Goal: Information Seeking & Learning: Learn about a topic

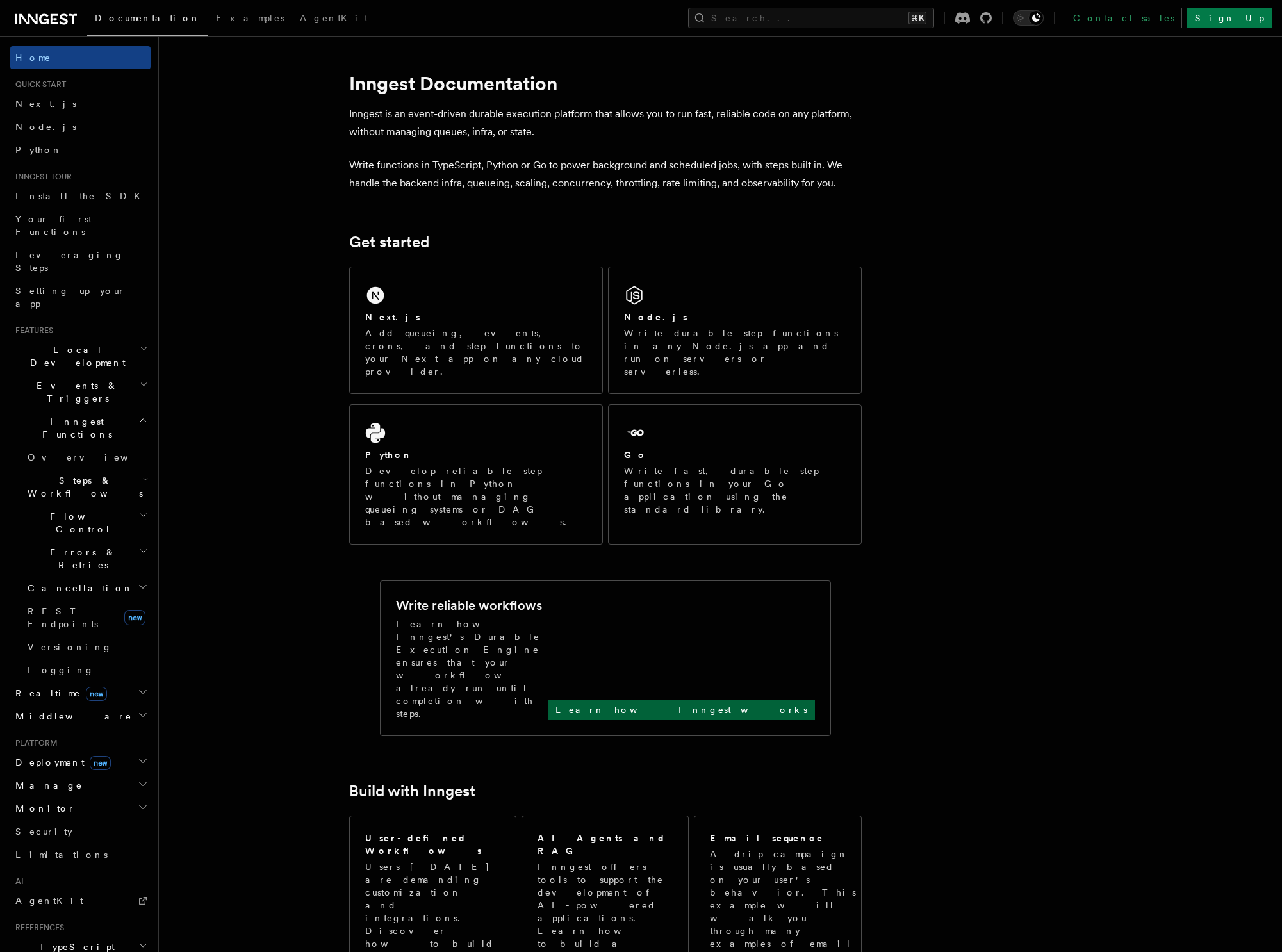
click at [754, 703] on p "Learn how Inngest works" at bounding box center [681, 709] width 252 height 13
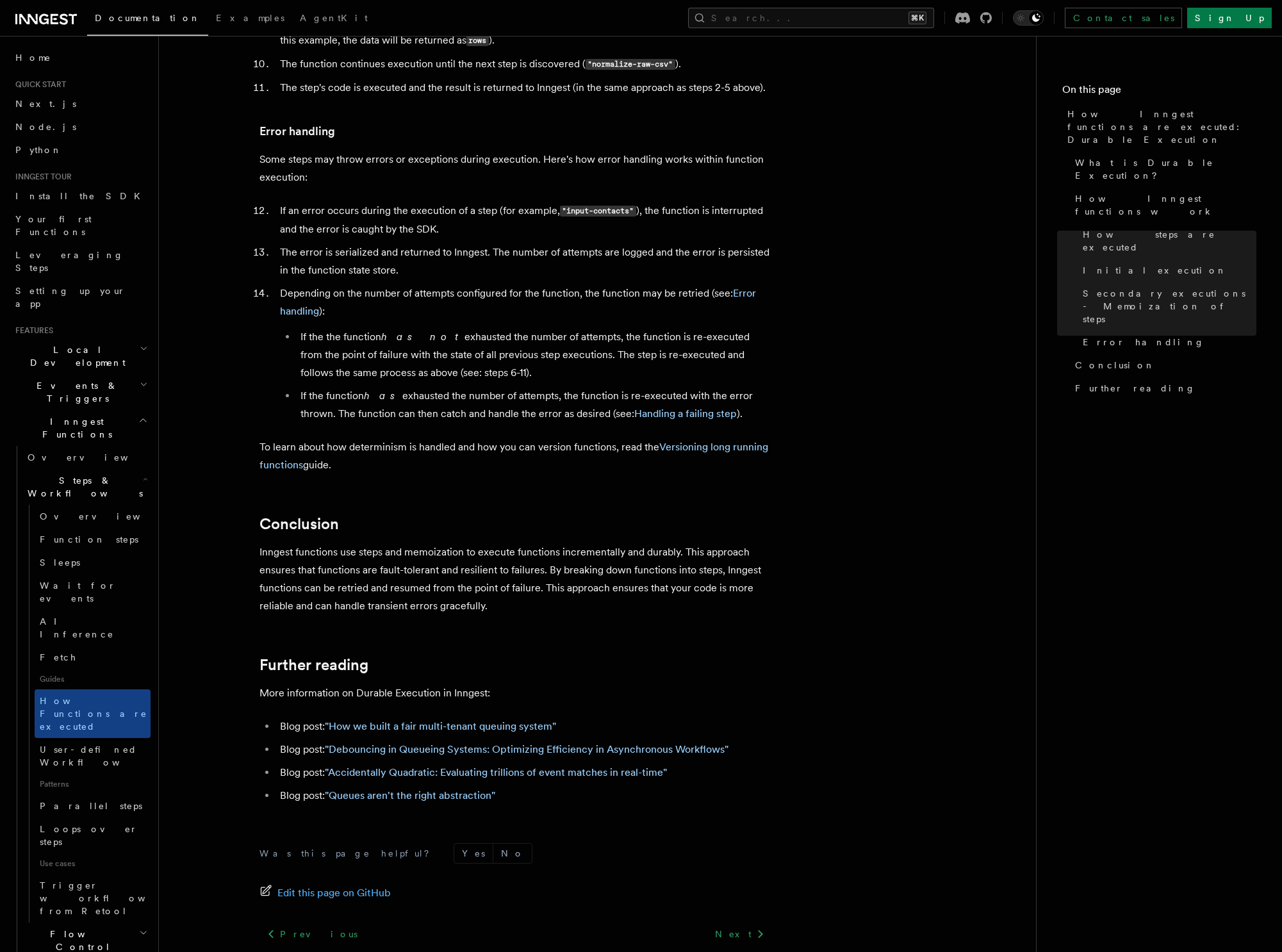
scroll to position [2086, 0]
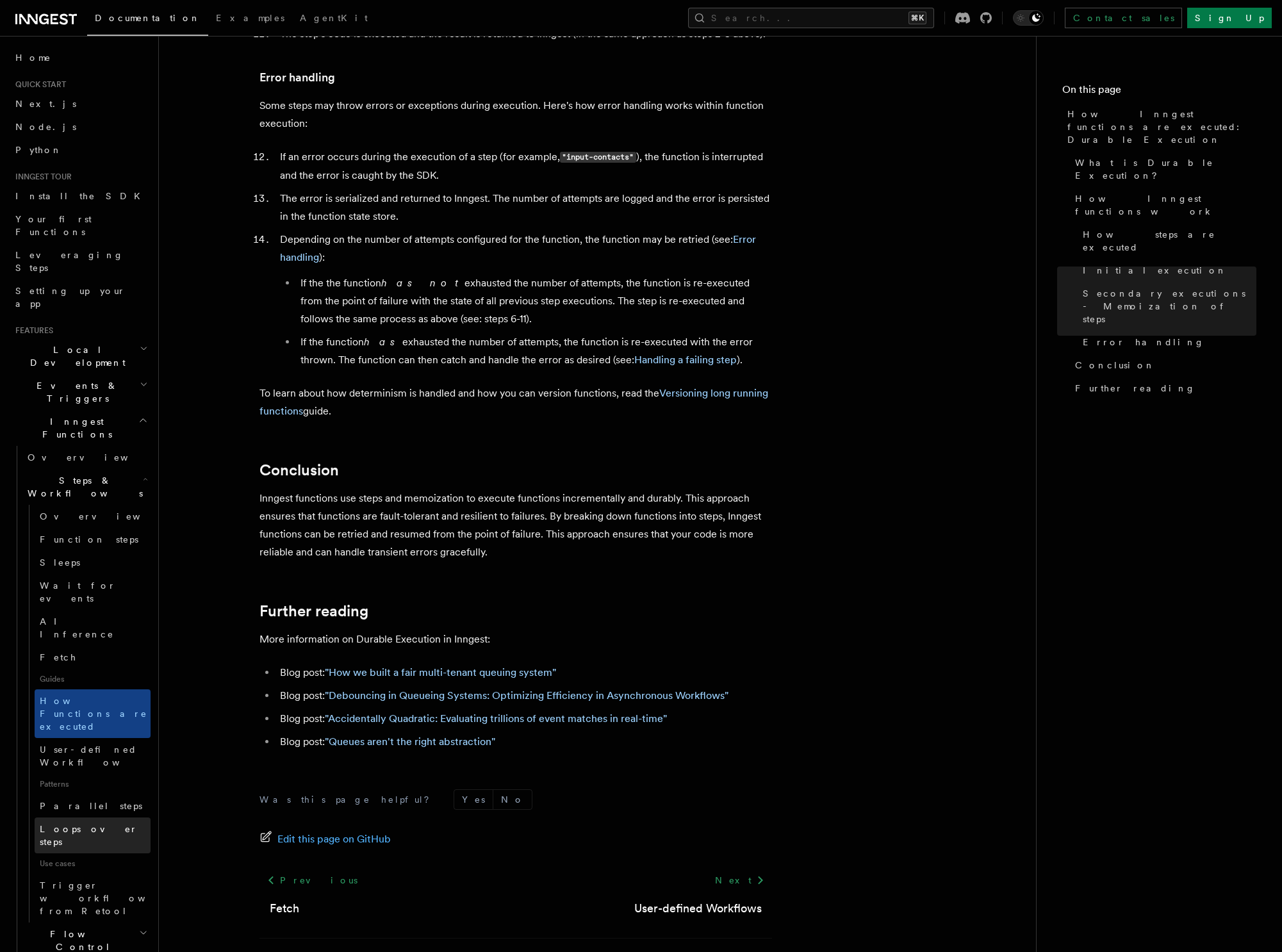
click at [64, 824] on span "Loops over steps" at bounding box center [89, 835] width 98 height 23
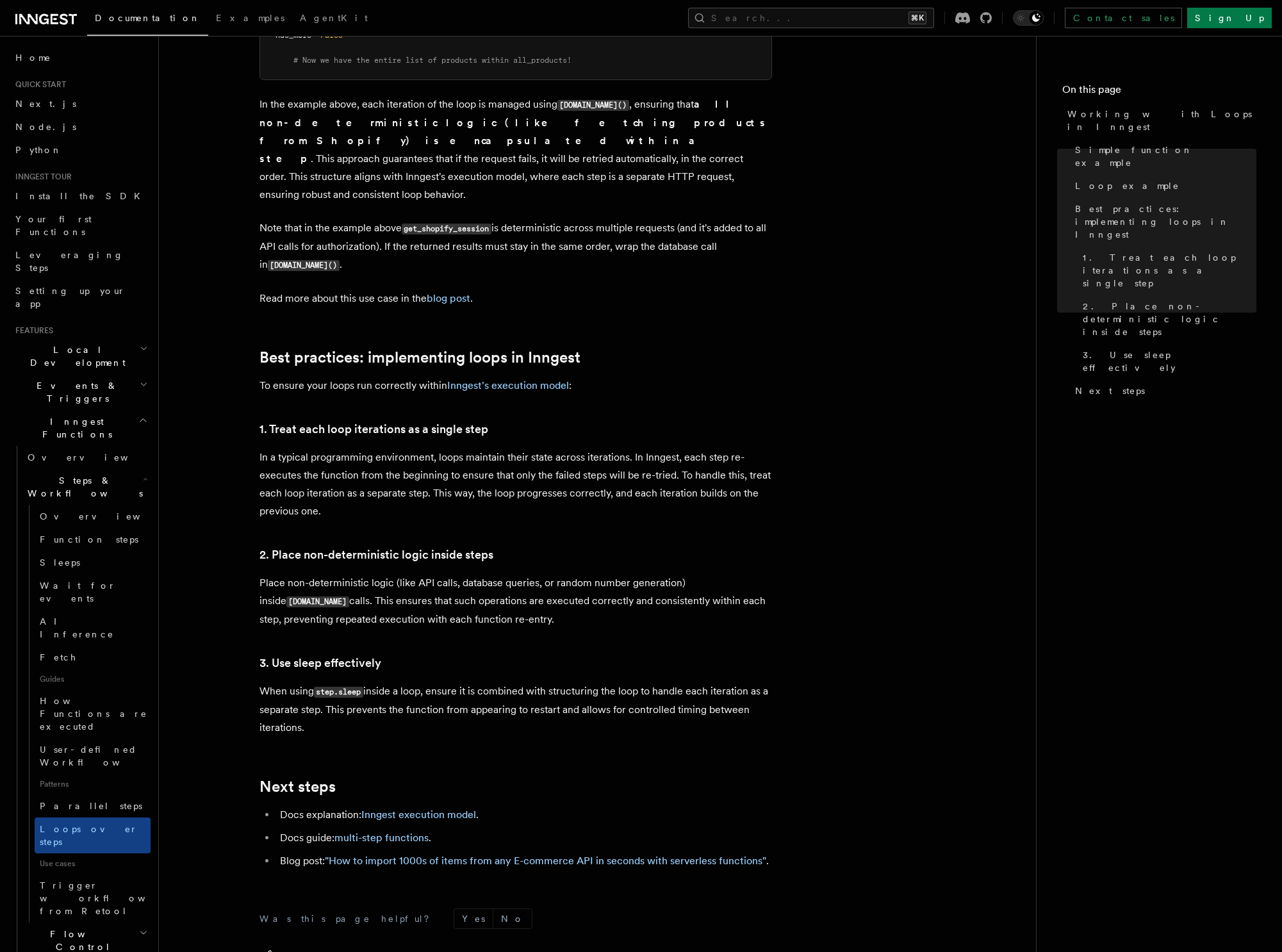
scroll to position [1771, 0]
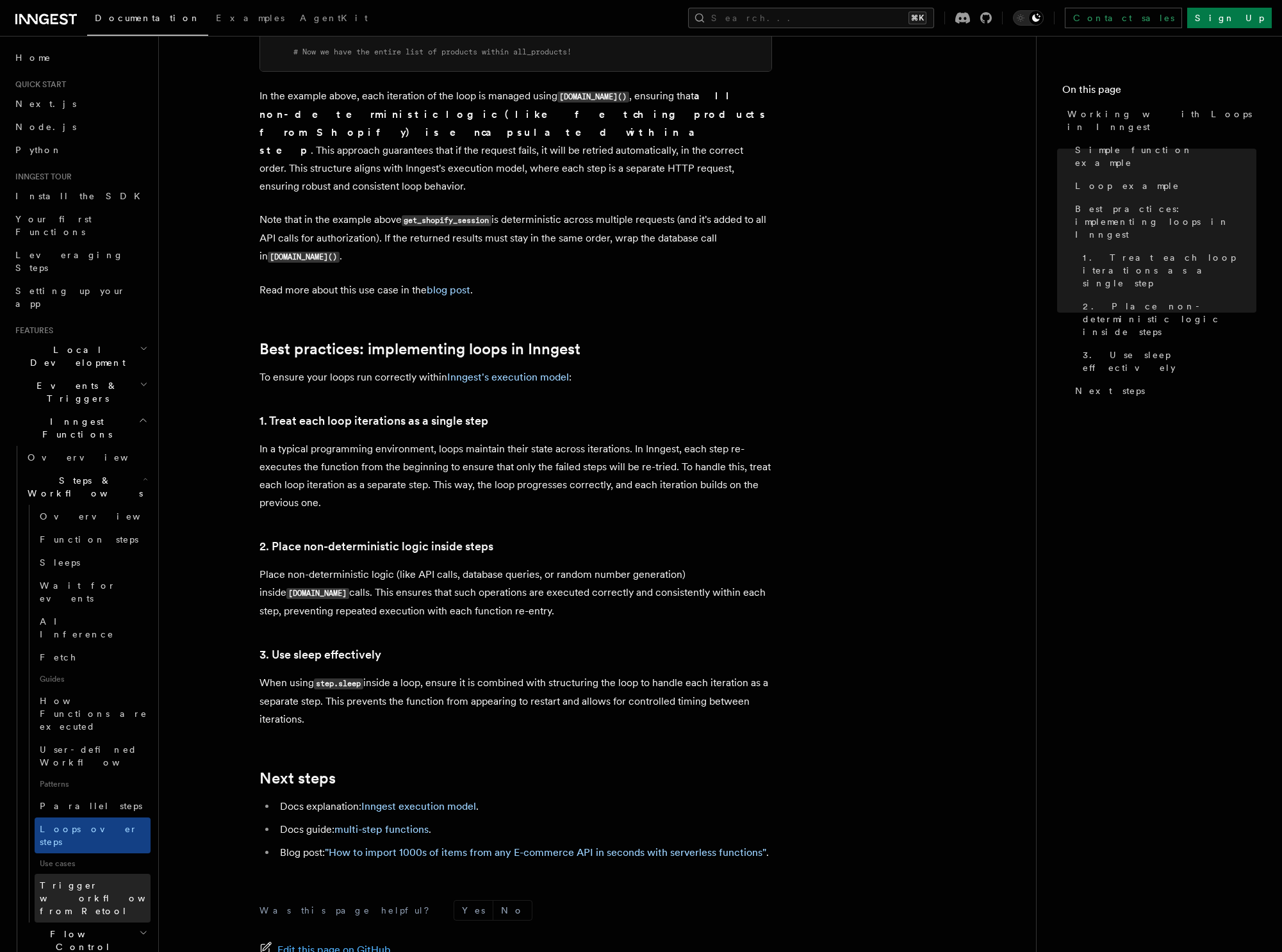
click at [110, 880] on span "Trigger workflows from Retool" at bounding box center [110, 898] width 141 height 36
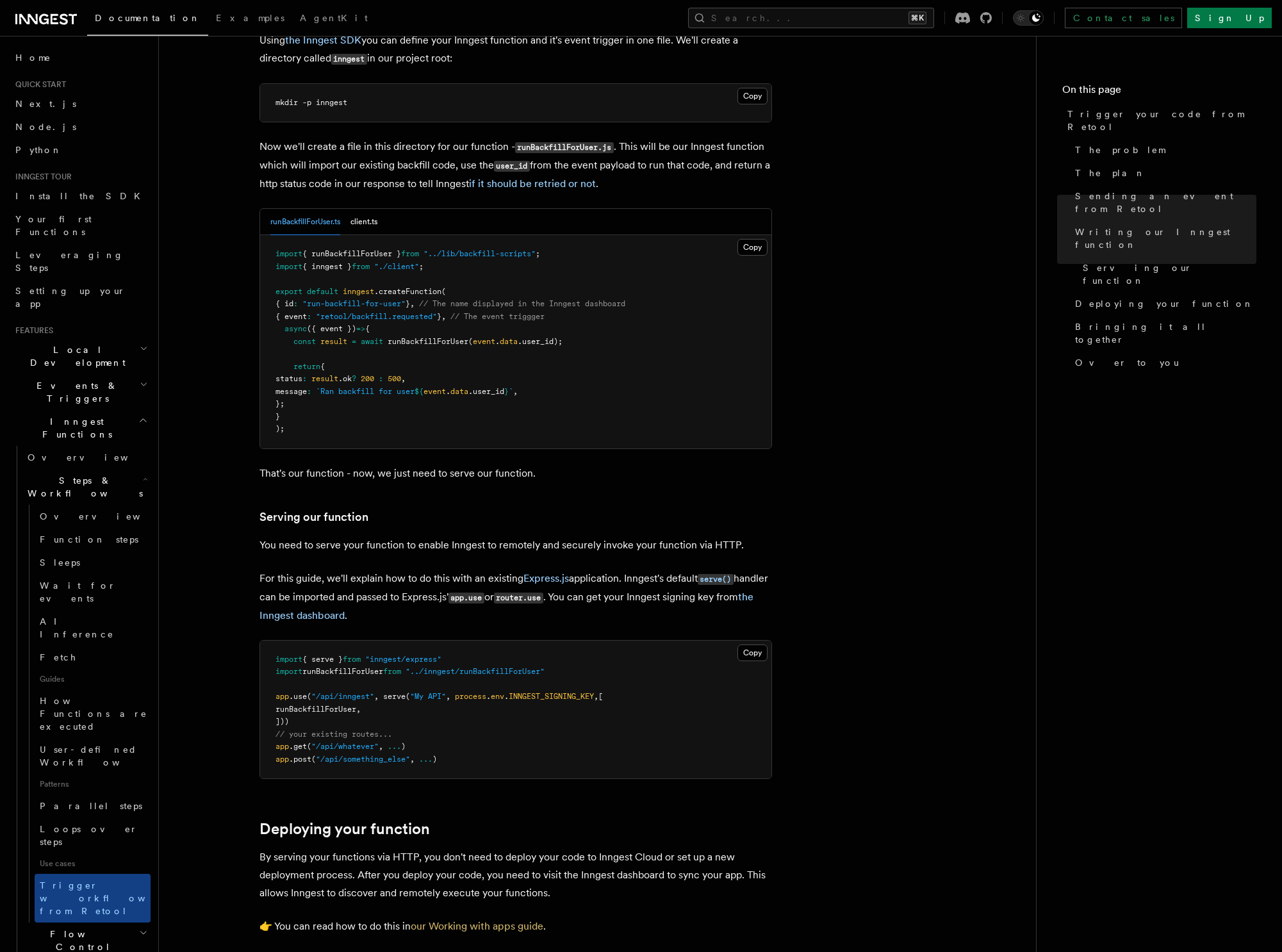
scroll to position [2665, 0]
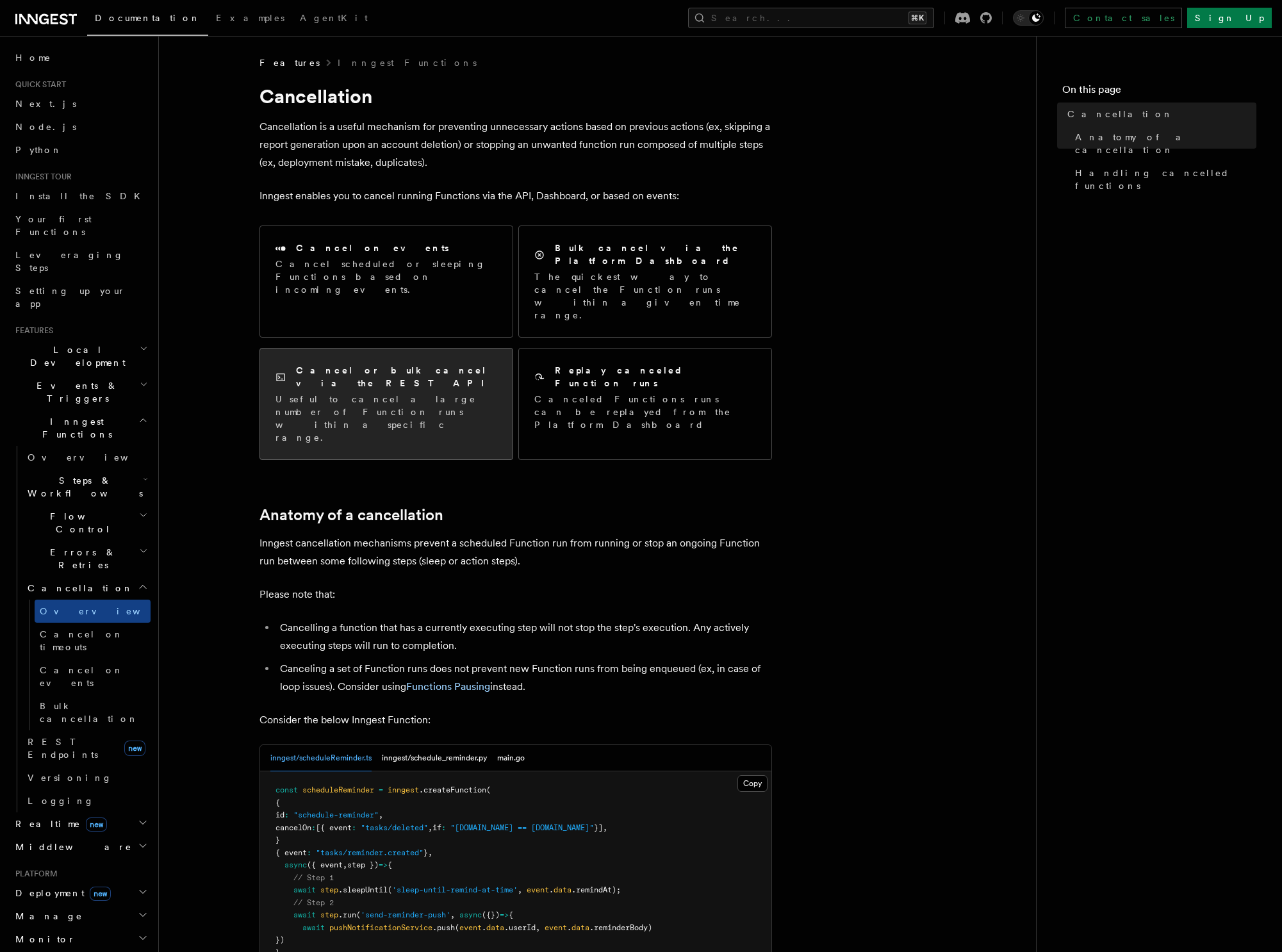
scroll to position [214, 0]
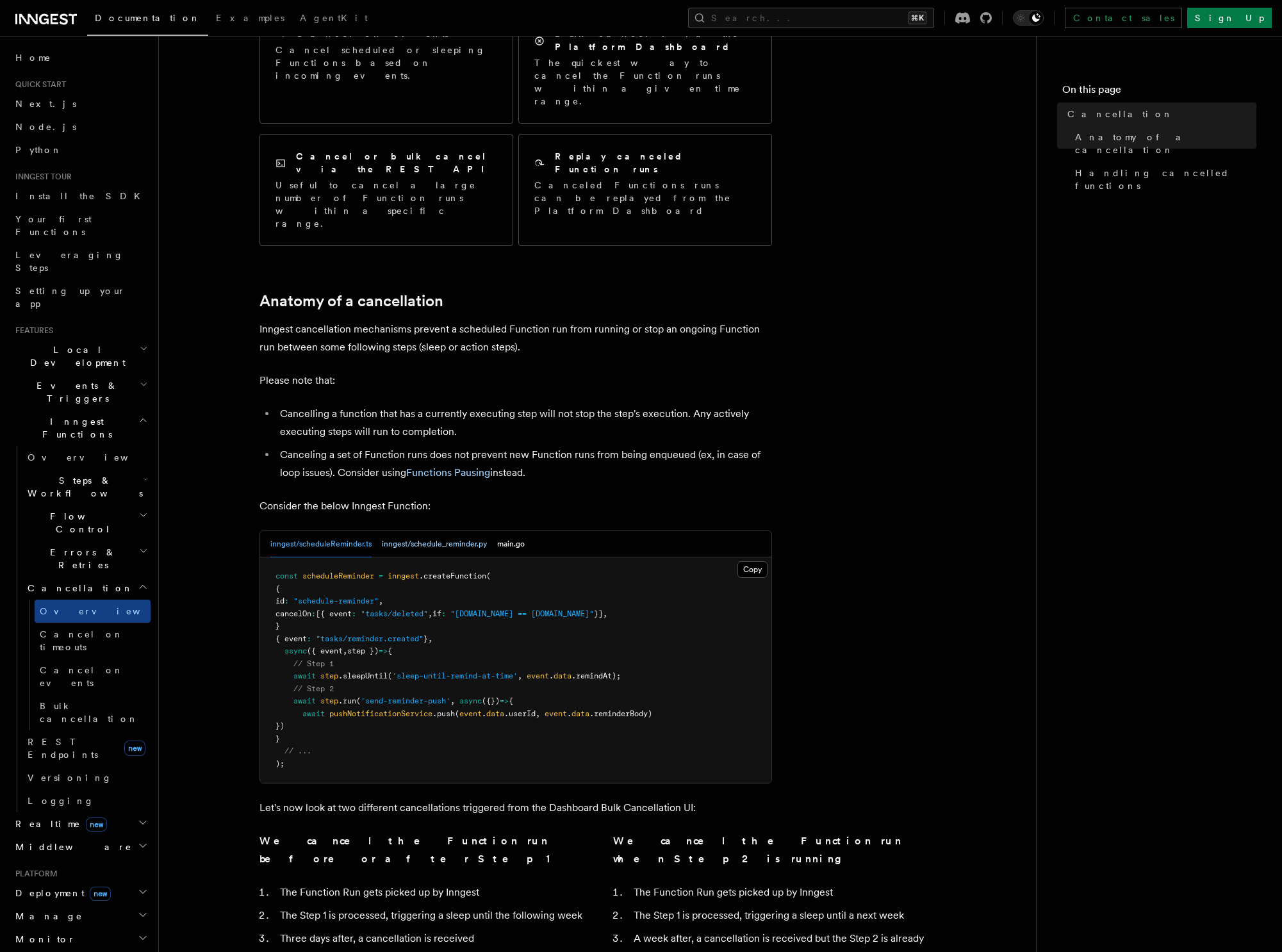
click at [410, 531] on button "inngest/schedule_reminder.py" at bounding box center [434, 544] width 105 height 26
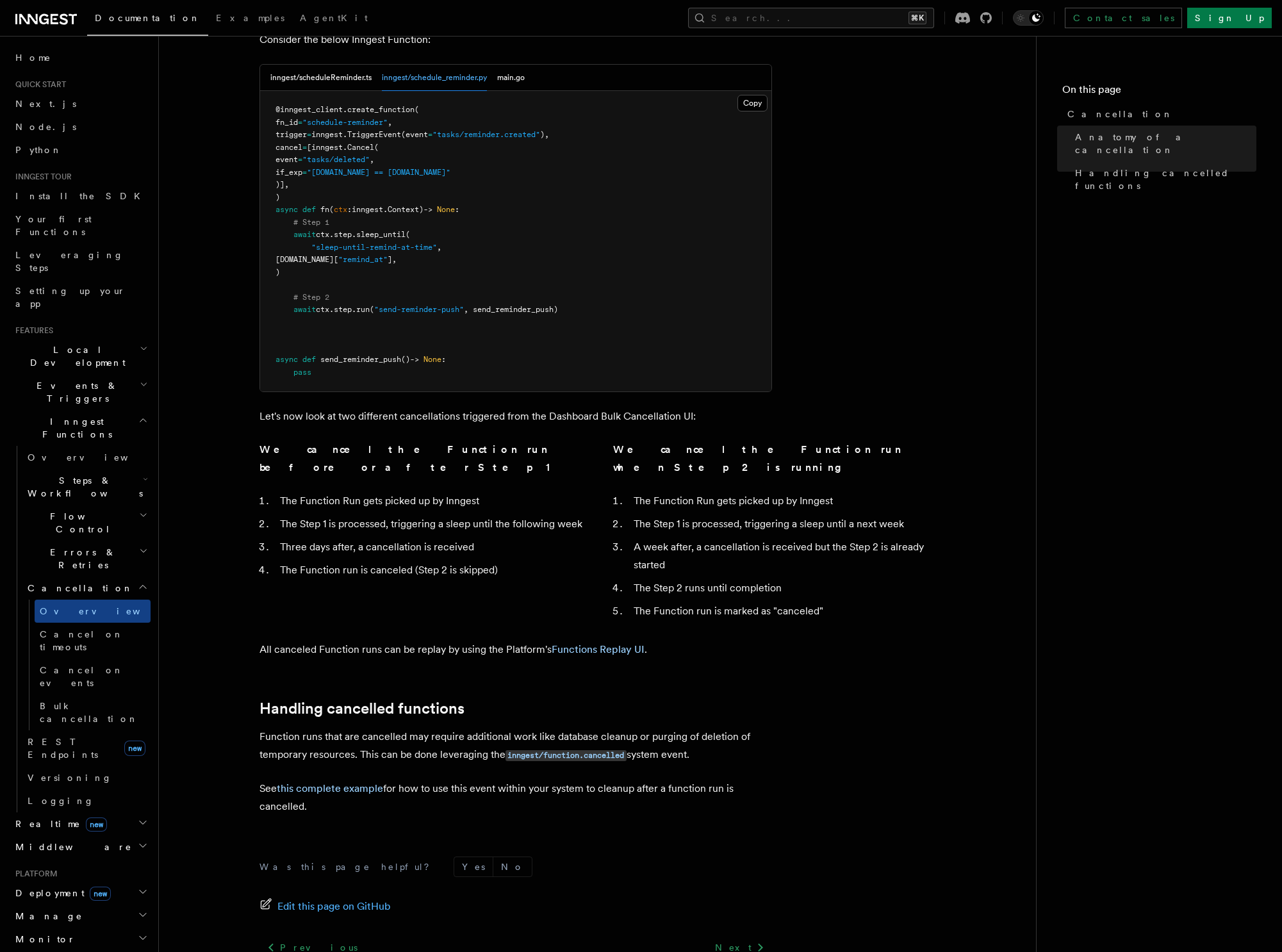
scroll to position [703, 0]
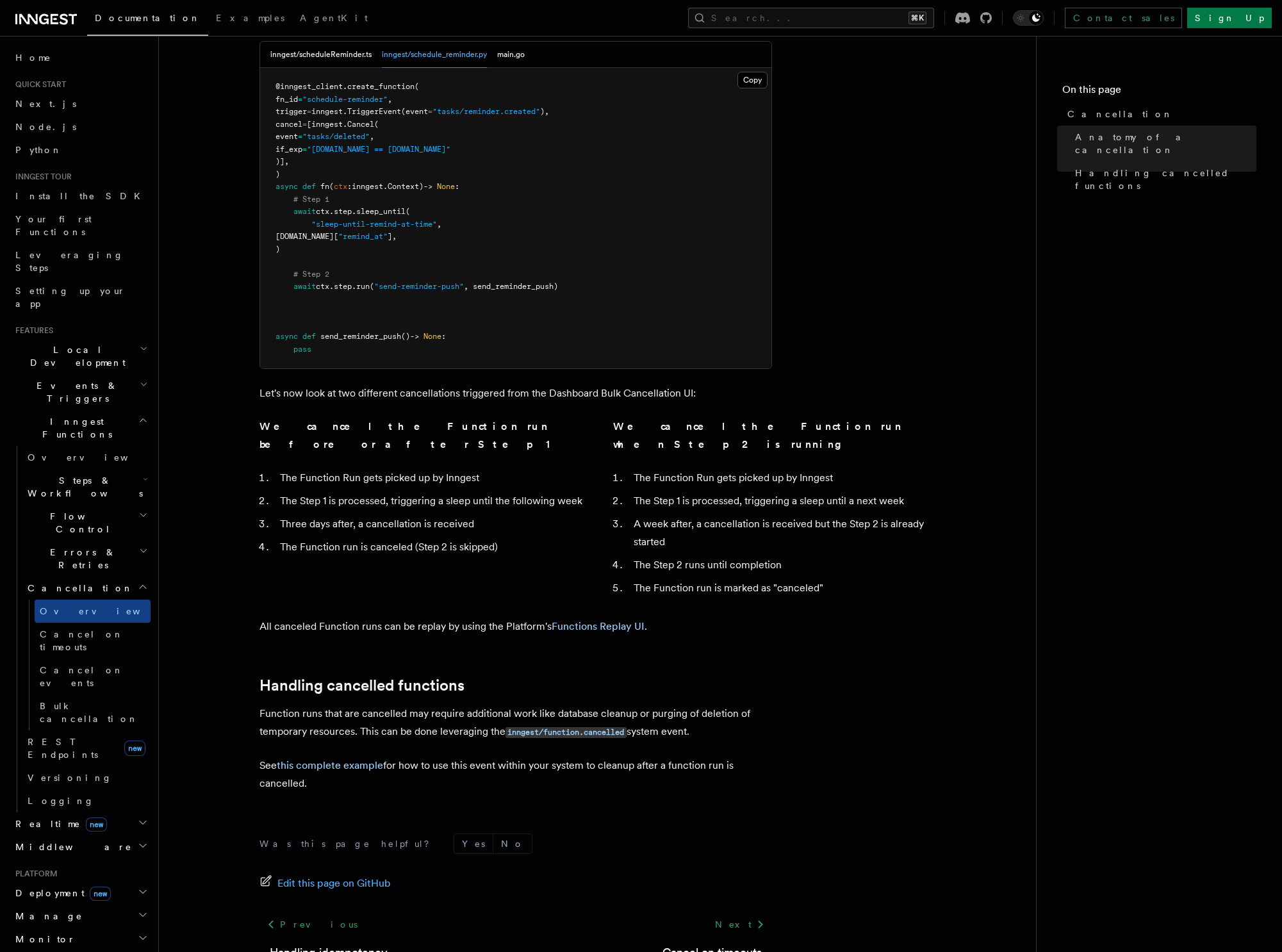
click at [86, 817] on span "new" at bounding box center [96, 824] width 21 height 14
click at [61, 842] on span "Overview" at bounding box center [93, 847] width 132 height 10
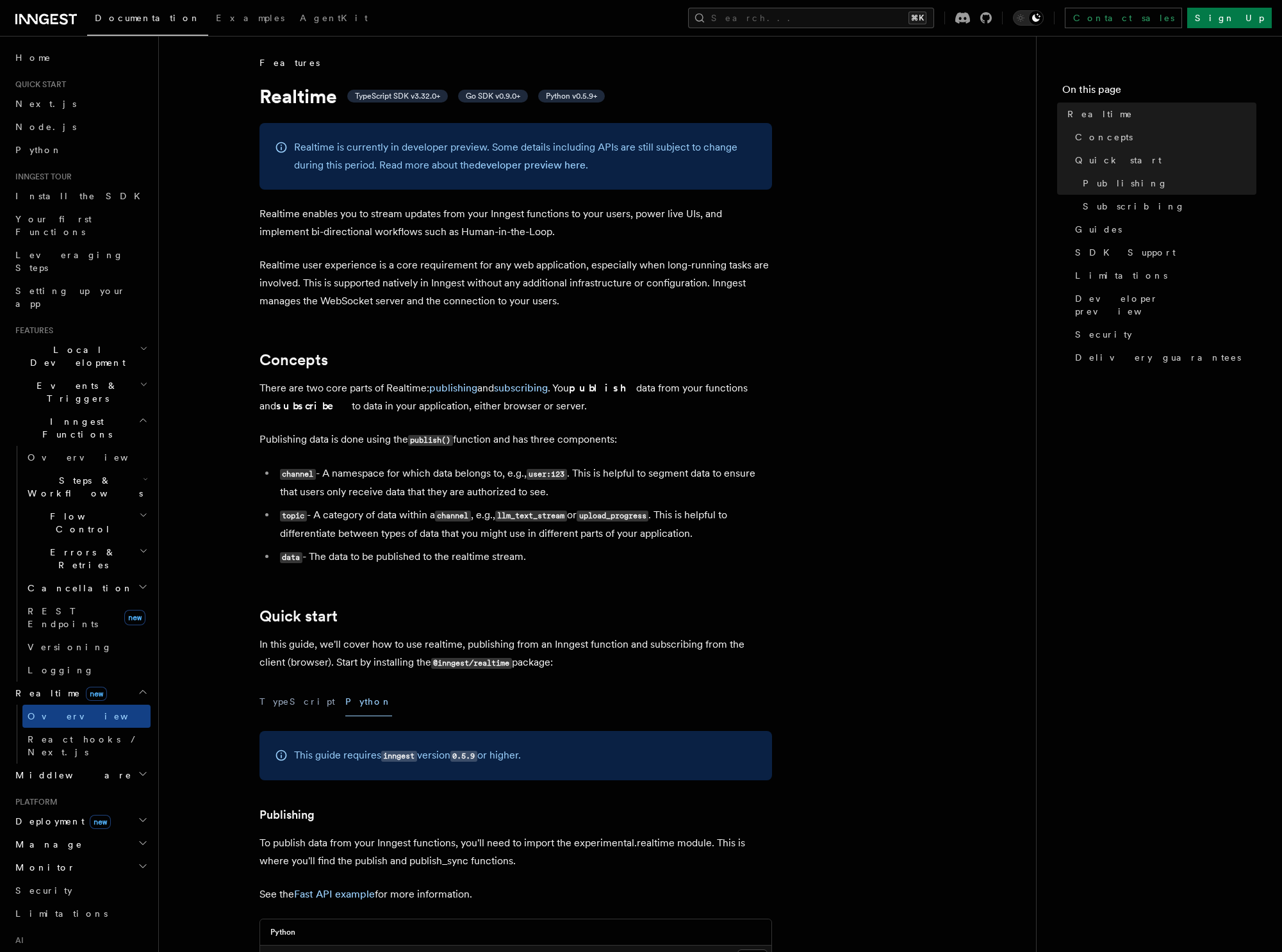
click at [744, 60] on div "Features" at bounding box center [516, 62] width 512 height 13
click at [61, 150] on link "Python" at bounding box center [80, 149] width 140 height 23
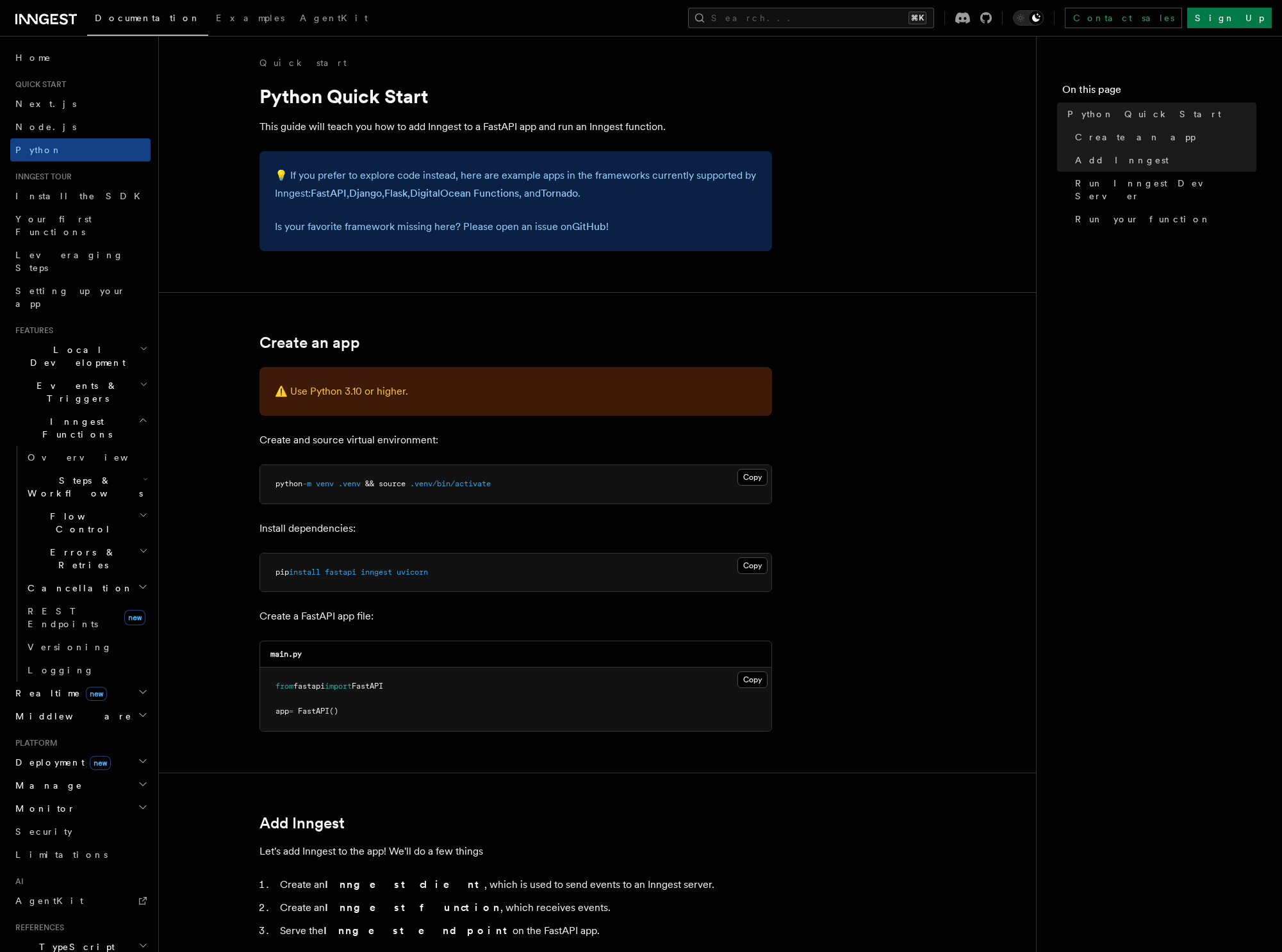
click at [312, 210] on div "💡 If you prefer to explore code instead, here are example apps in the framework…" at bounding box center [516, 201] width 512 height 100
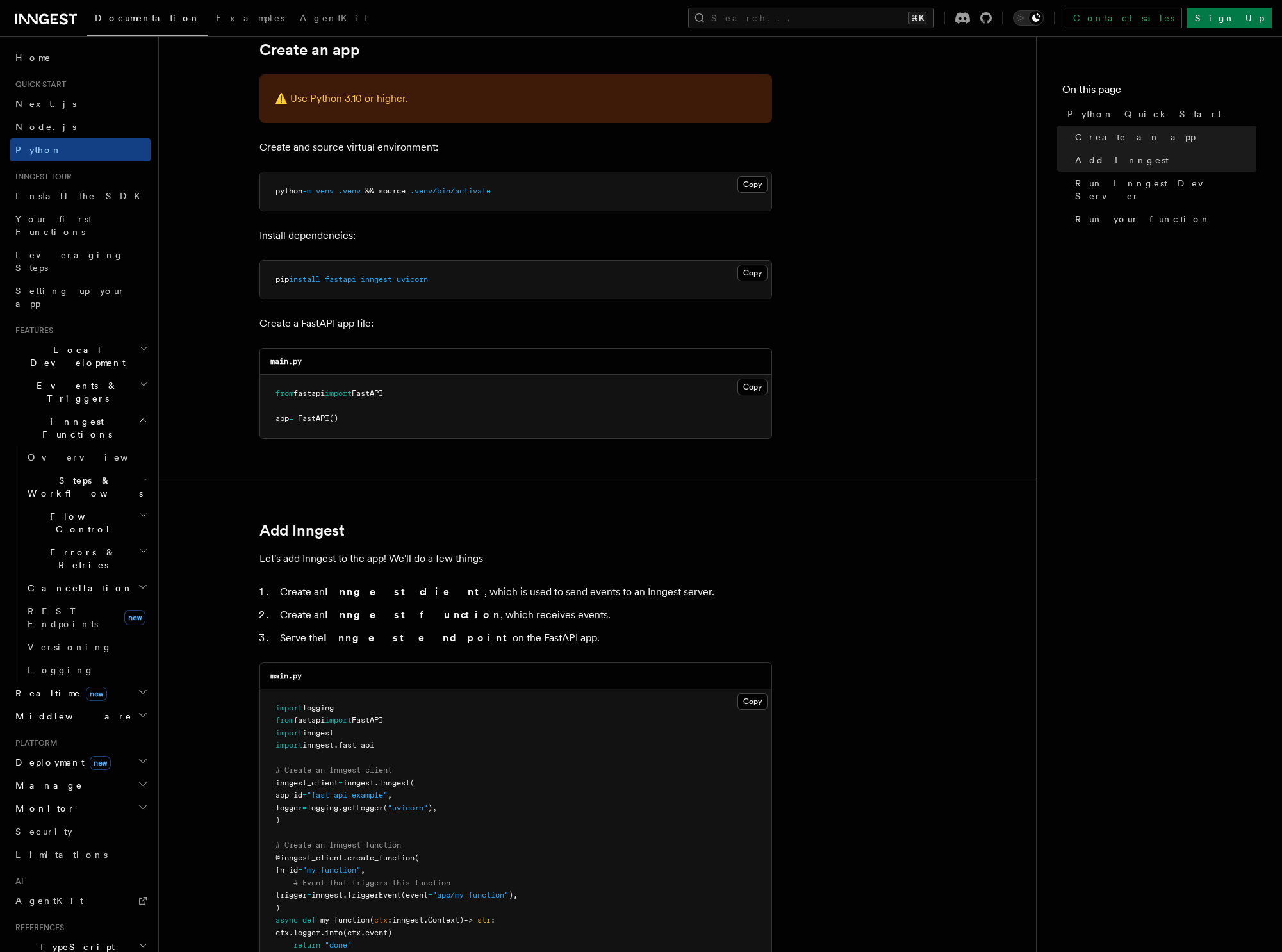
scroll to position [301, 0]
